Goal: Browse casually

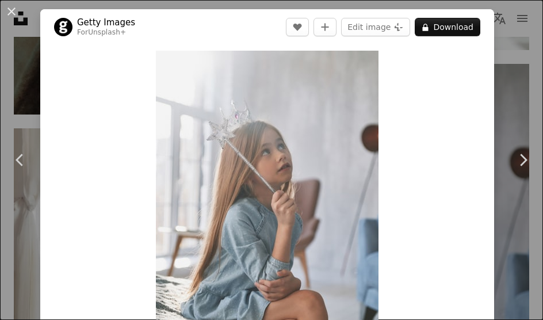
scroll to position [51, 0]
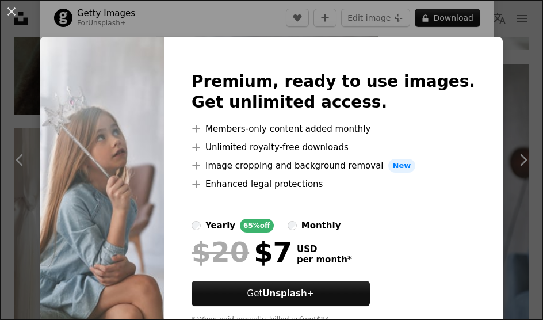
click at [151, 78] on img at bounding box center [102, 202] width 124 height 331
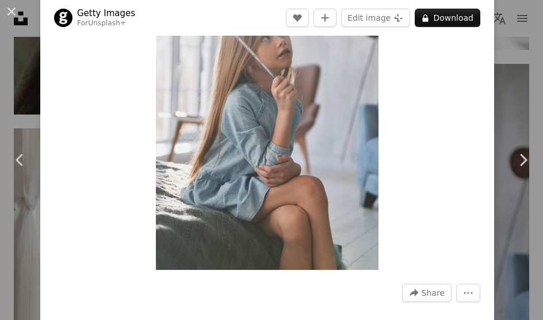
scroll to position [126, 0]
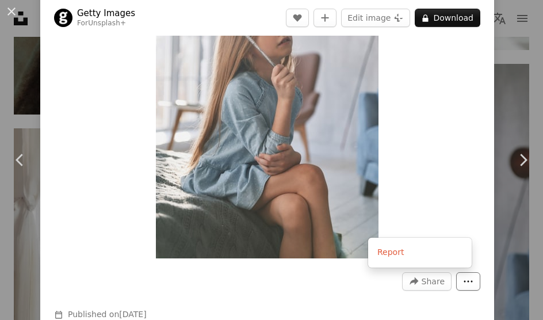
click at [463, 283] on icon "More Actions" at bounding box center [468, 281] width 10 height 10
click at [307, 181] on img "Zoom in on this image" at bounding box center [267, 92] width 223 height 334
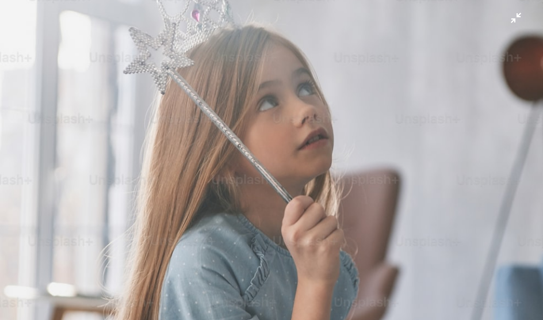
scroll to position [121, 0]
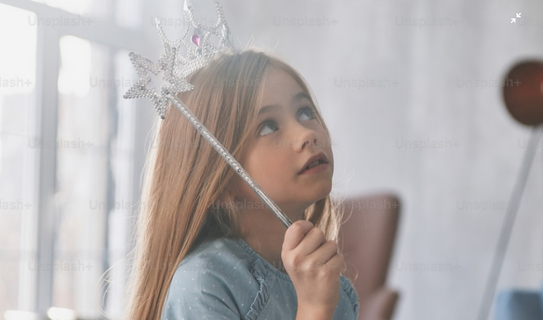
click at [238, 68] on img "Zoom out on this image" at bounding box center [271, 287] width 544 height 816
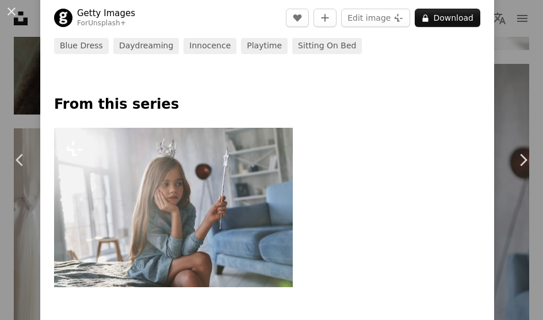
scroll to position [719, 0]
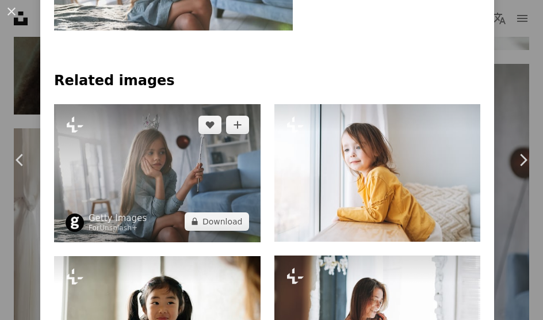
click at [133, 157] on img at bounding box center [157, 173] width 207 height 138
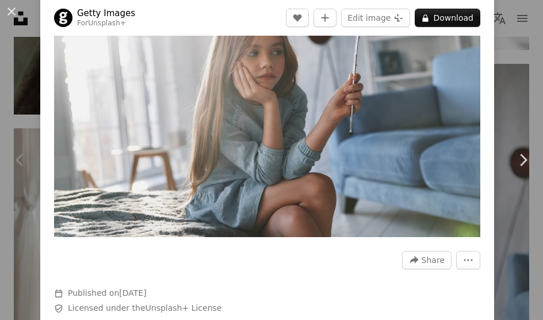
scroll to position [39, 0]
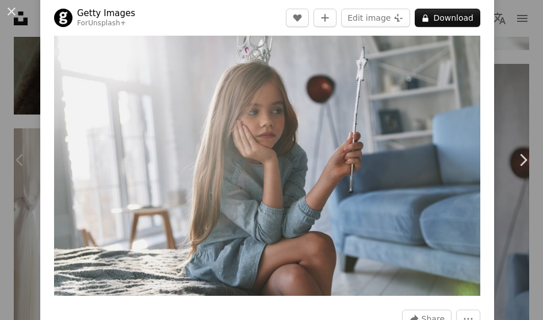
click at [30, 113] on div "Chevron left" at bounding box center [20, 160] width 40 height 110
click at [30, 124] on div "Chevron left" at bounding box center [20, 160] width 40 height 110
